Goal: Task Accomplishment & Management: Complete application form

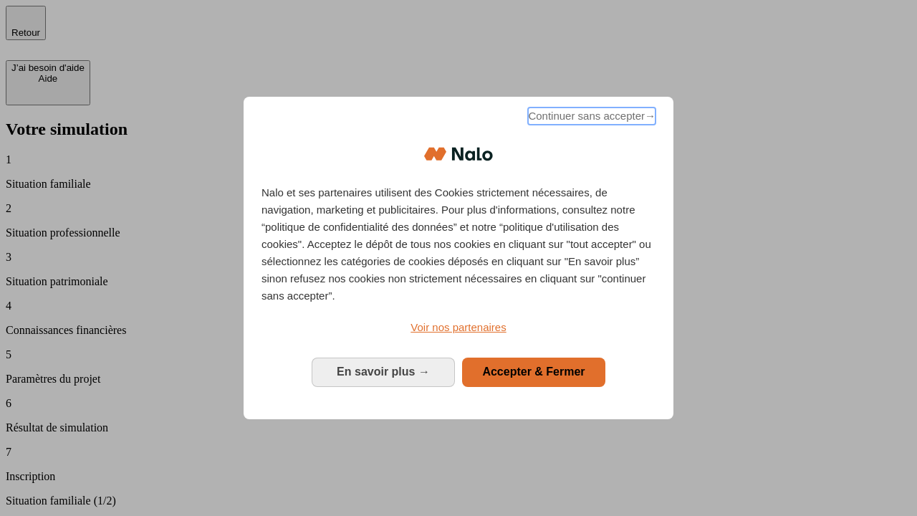
click at [591, 118] on span "Continuer sans accepter →" at bounding box center [592, 115] width 128 height 17
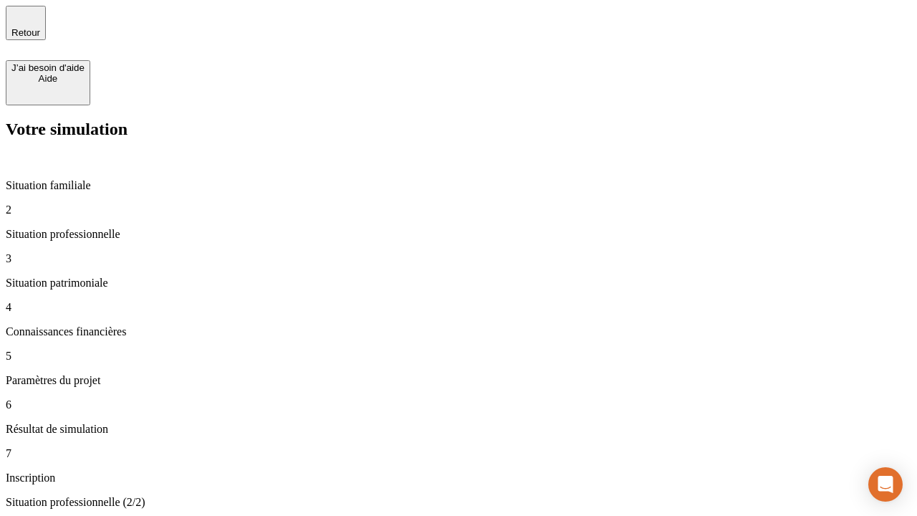
type input "30 000"
type input "1 000"
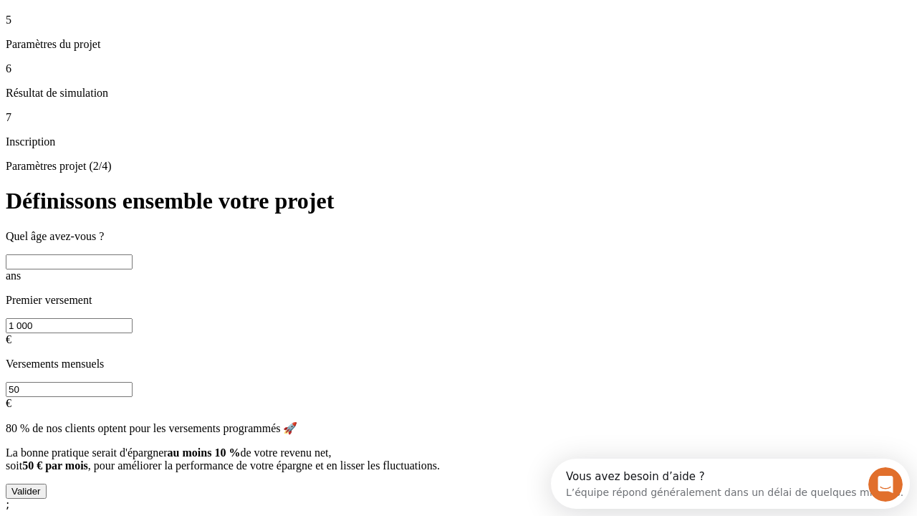
scroll to position [27, 0]
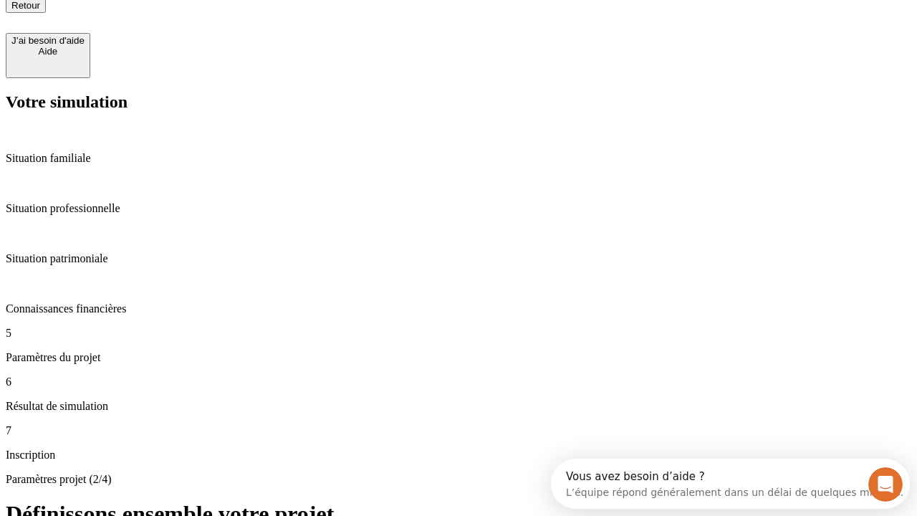
type input "40"
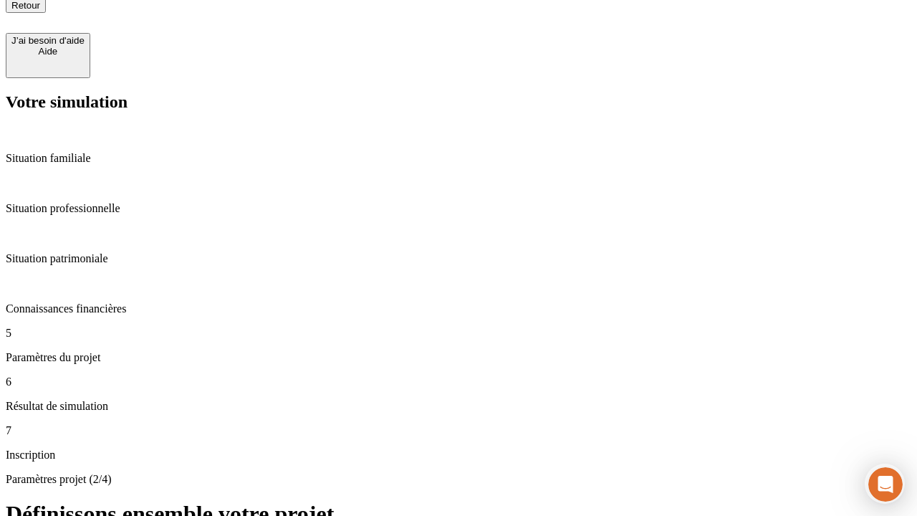
type input "200 000"
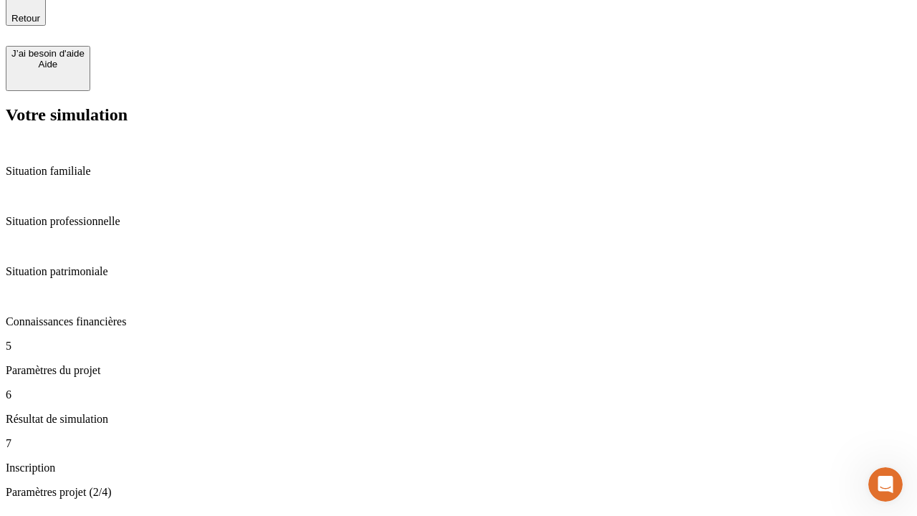
type input "640"
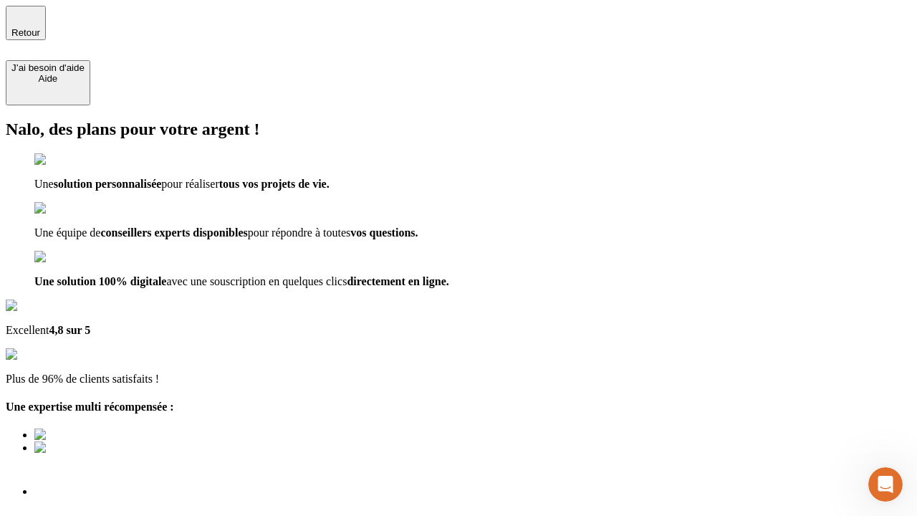
type input "[EMAIL_ADDRESS][DOMAIN_NAME]"
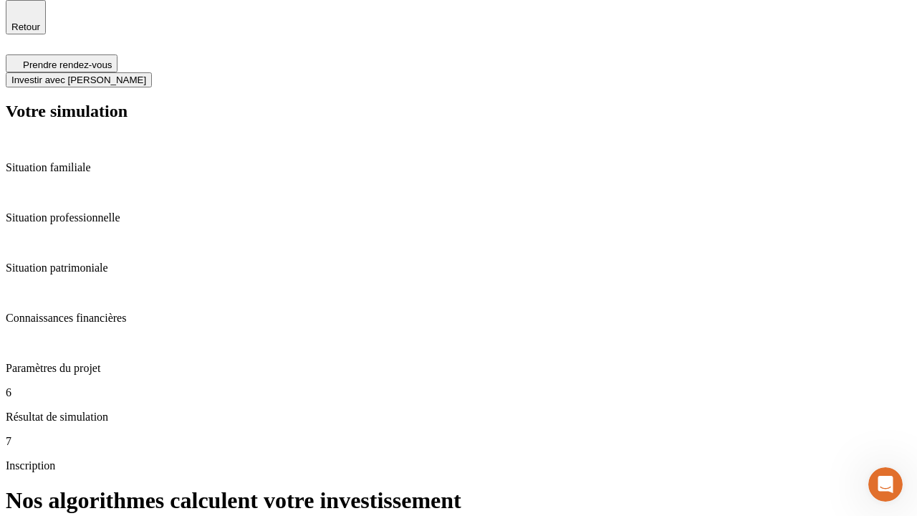
click at [146, 75] on span "Investir avec [PERSON_NAME]" at bounding box center [78, 80] width 135 height 11
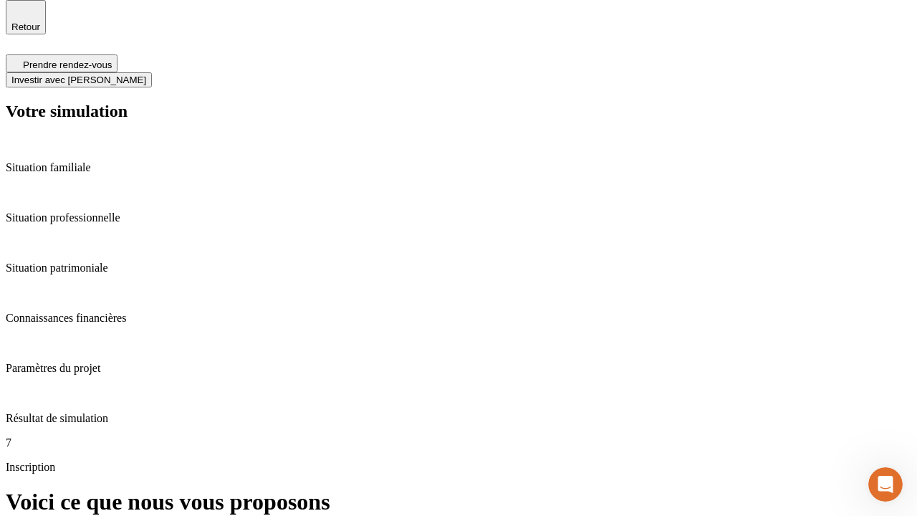
scroll to position [4, 0]
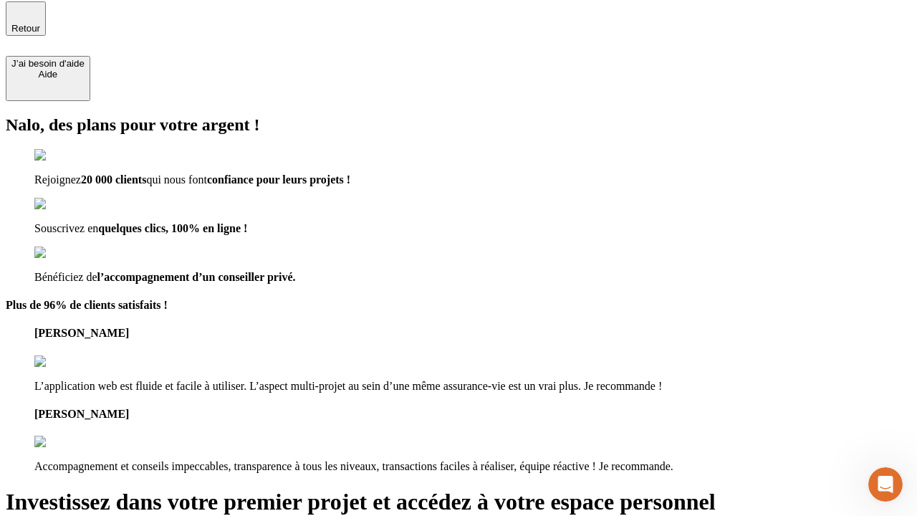
type input "[PERSON_NAME][EMAIL_ADDRESS][DOMAIN_NAME]"
